Goal: Transaction & Acquisition: Purchase product/service

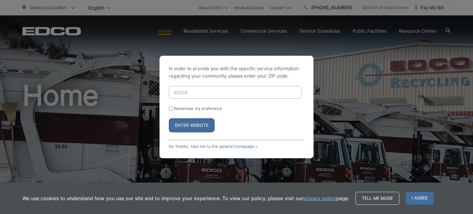
type input "92028"
click at [170, 108] on input "Remember my preference" at bounding box center [171, 109] width 4 height 4
checkbox input "true"
click at [183, 126] on button "Enter Website" at bounding box center [192, 125] width 46 height 14
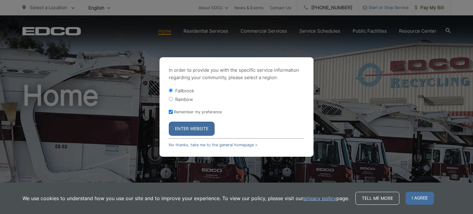
click at [189, 128] on button "Enter Website" at bounding box center [192, 129] width 46 height 14
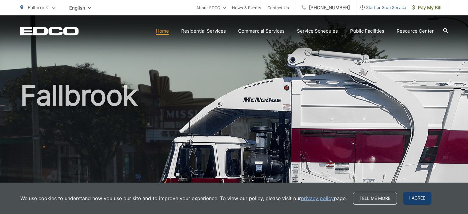
click at [421, 204] on span "I agree" at bounding box center [417, 198] width 28 height 13
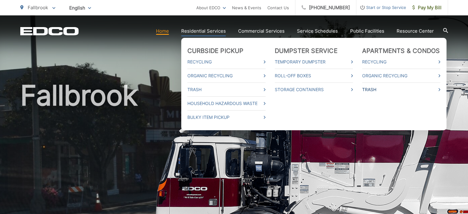
click at [370, 89] on link "Trash" at bounding box center [401, 89] width 78 height 7
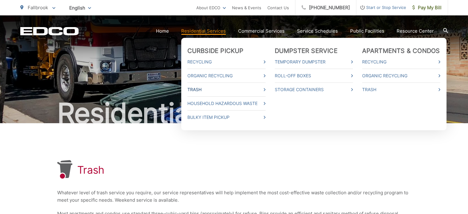
click at [249, 91] on link "Trash" at bounding box center [227, 89] width 78 height 7
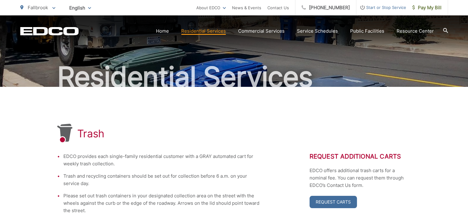
scroll to position [32, 0]
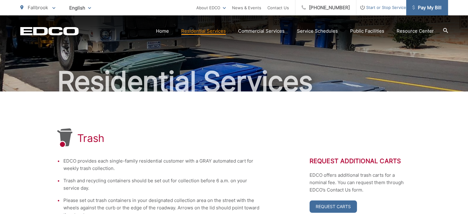
click at [428, 8] on span "Pay My Bill" at bounding box center [427, 7] width 29 height 7
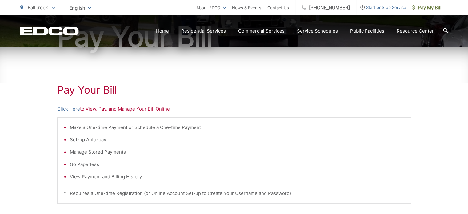
scroll to position [78, 0]
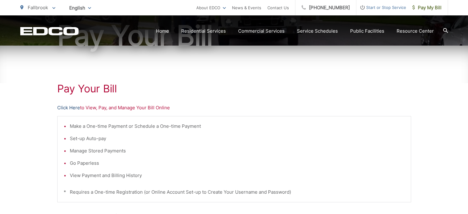
click at [71, 106] on link "Click Here" at bounding box center [68, 107] width 23 height 7
